Goal: Information Seeking & Learning: Learn about a topic

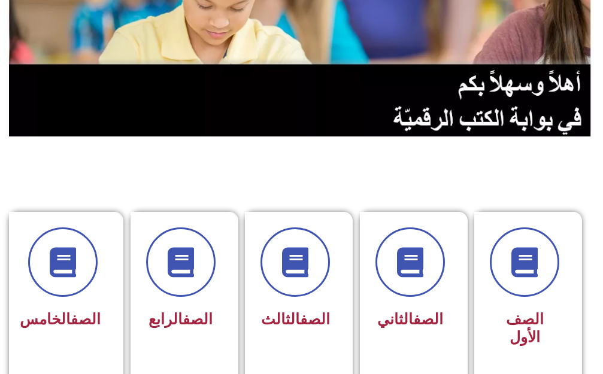
scroll to position [180, 0]
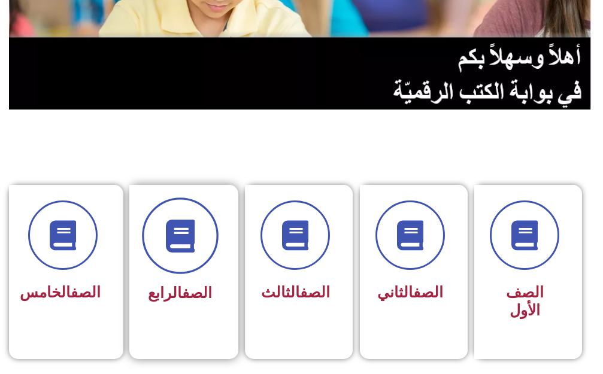
click at [164, 251] on icon at bounding box center [179, 235] width 33 height 33
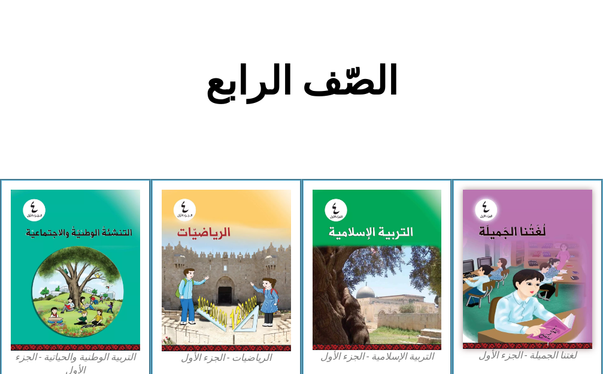
scroll to position [239, 0]
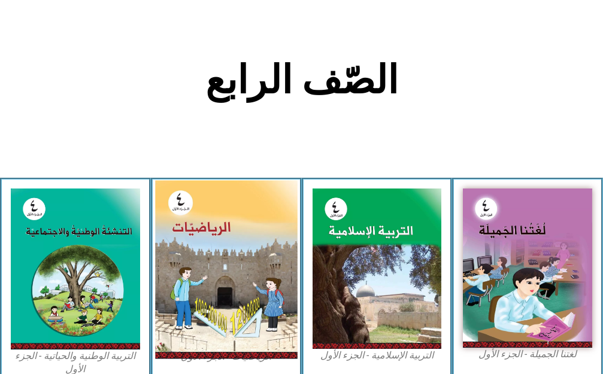
click at [203, 253] on img at bounding box center [226, 269] width 142 height 178
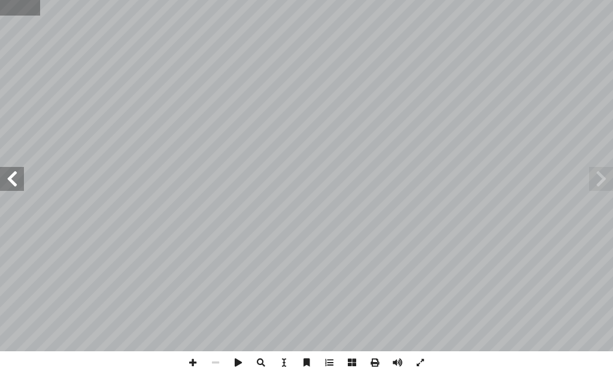
click at [23, 12] on input "text" at bounding box center [20, 8] width 40 height 16
type input "**"
click at [601, 183] on span at bounding box center [601, 179] width 24 height 24
click at [192, 361] on span at bounding box center [192, 362] width 23 height 23
